Goal: Task Accomplishment & Management: Manage account settings

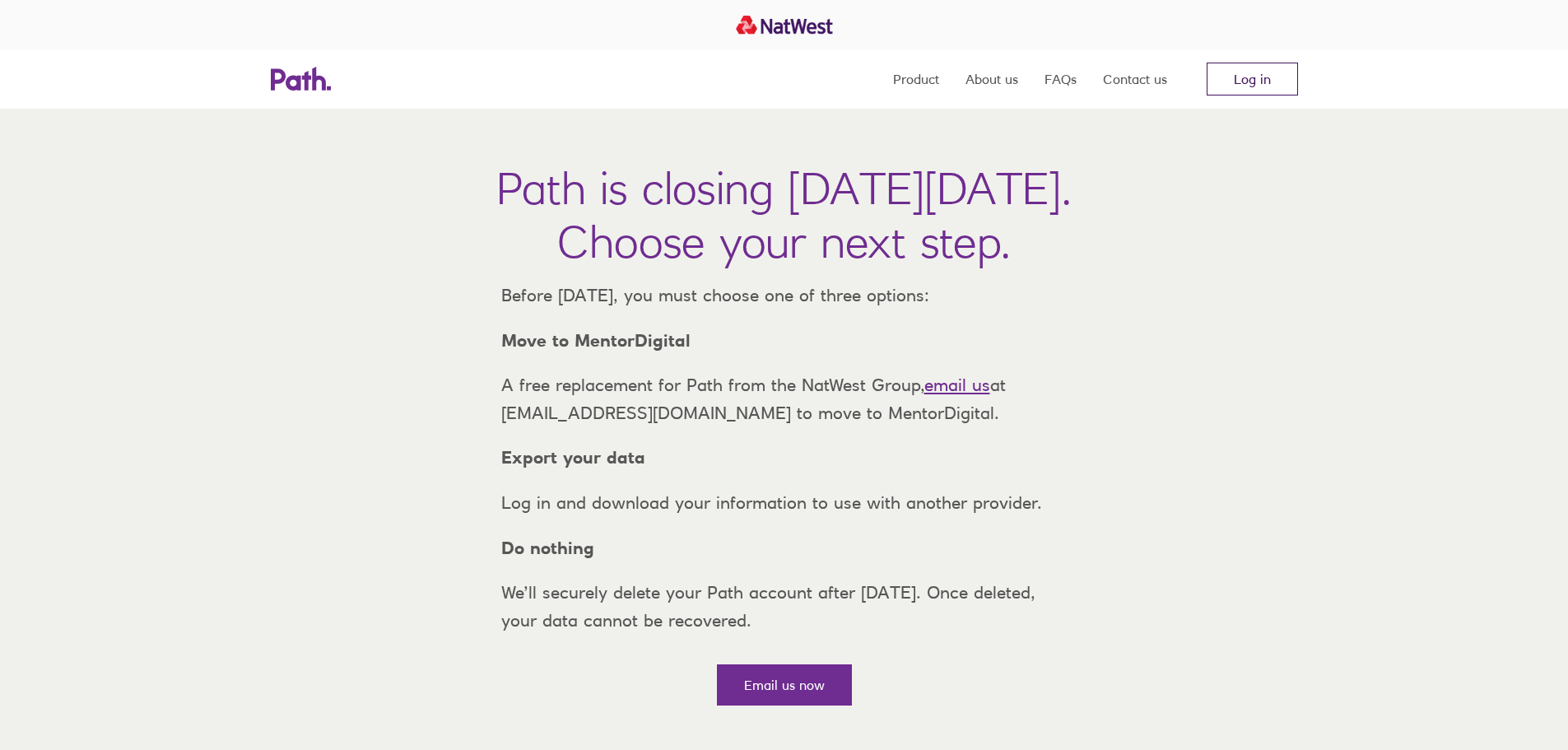
click at [1266, 77] on link "Log in" at bounding box center [1253, 79] width 92 height 33
